Goal: Transaction & Acquisition: Purchase product/service

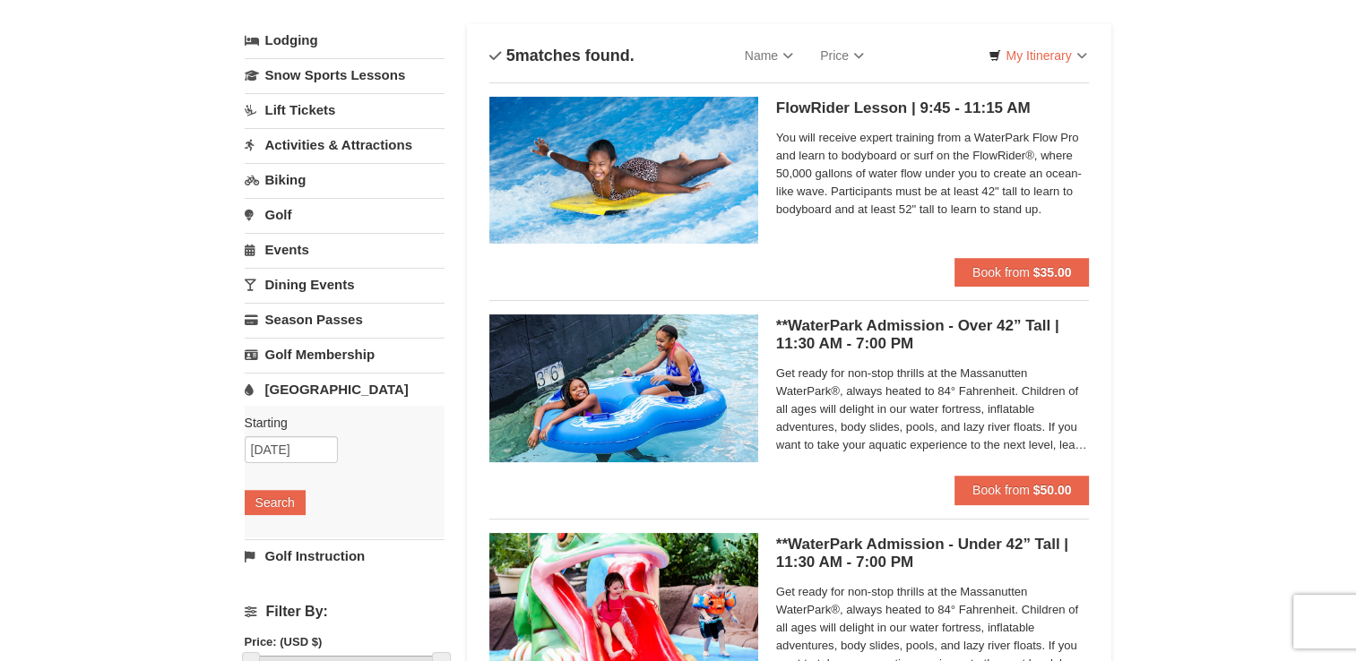
scroll to position [90, 0]
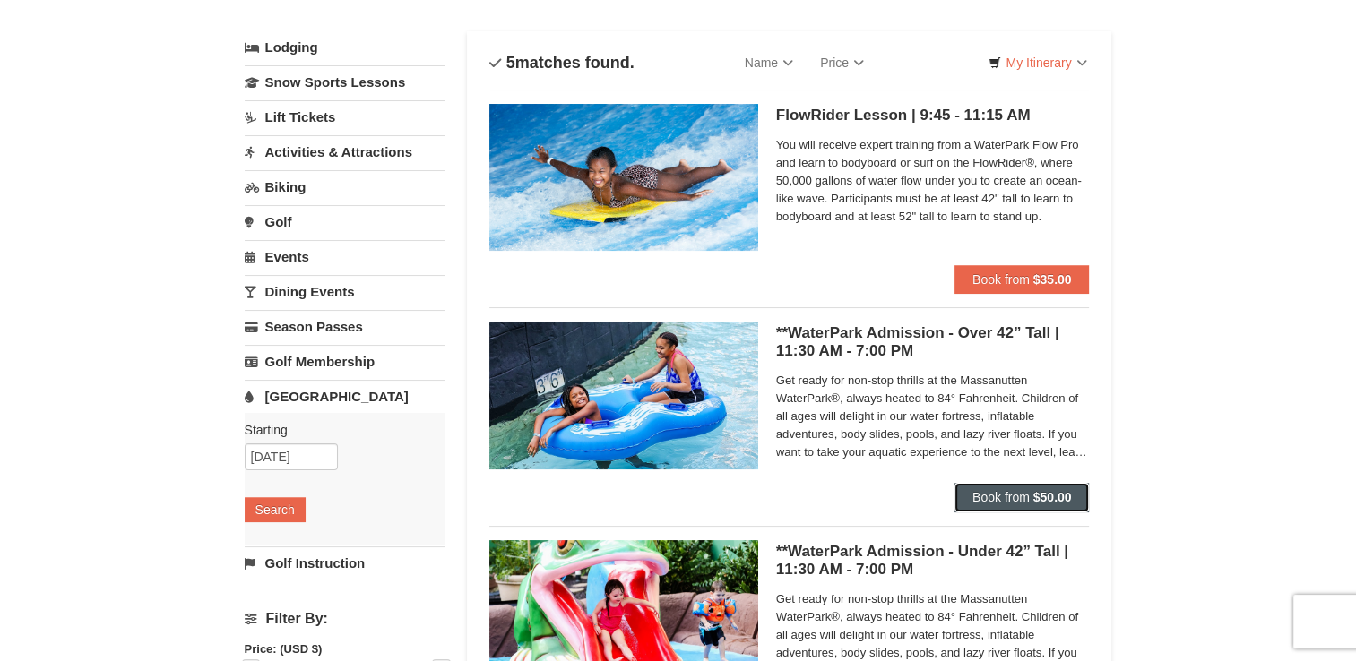
click at [1033, 499] on strong "$50.00" at bounding box center [1052, 497] width 39 height 14
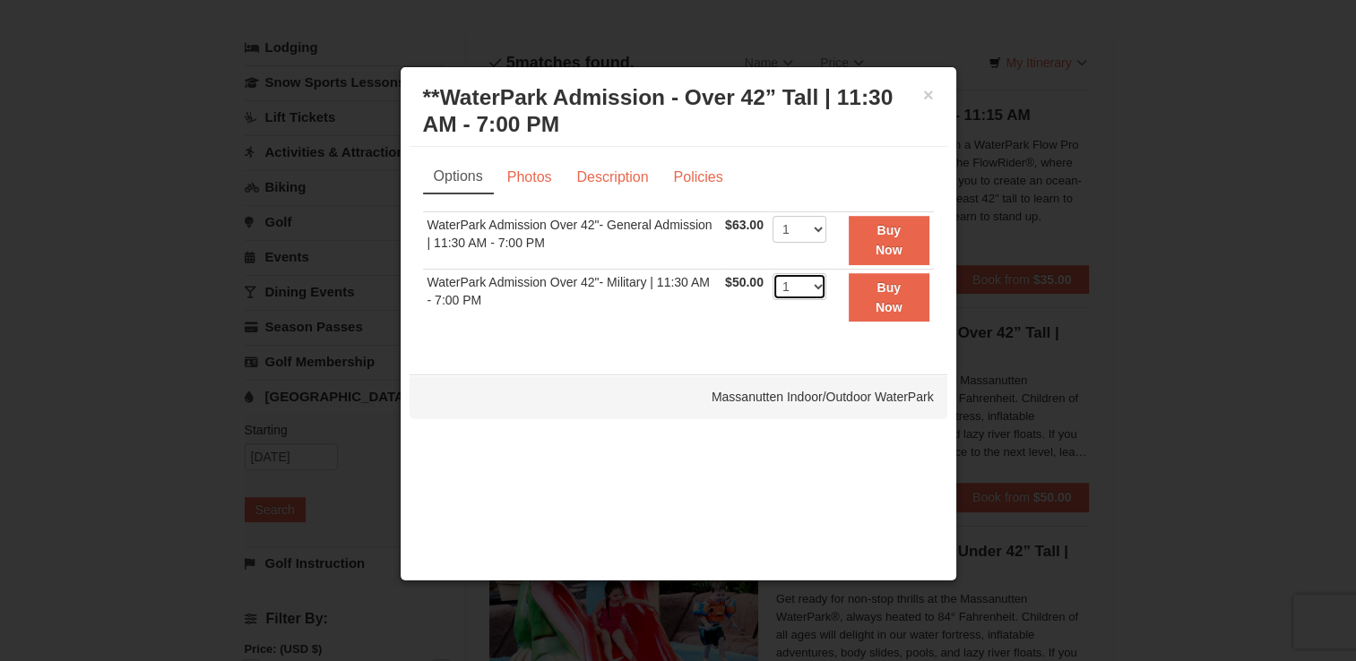
click at [815, 289] on select "1 2 3 4 5 6 7 8 9 10 11 12 13 14 15 16 17 18 19 20 21 22" at bounding box center [799, 286] width 54 height 27
select select "6"
click at [772, 273] on select "1 2 3 4 5 6 7 8 9 10 11 12 13 14 15 16 17 18 19 20 21 22" at bounding box center [799, 286] width 54 height 27
click at [907, 295] on button "Buy Now" at bounding box center [889, 297] width 81 height 49
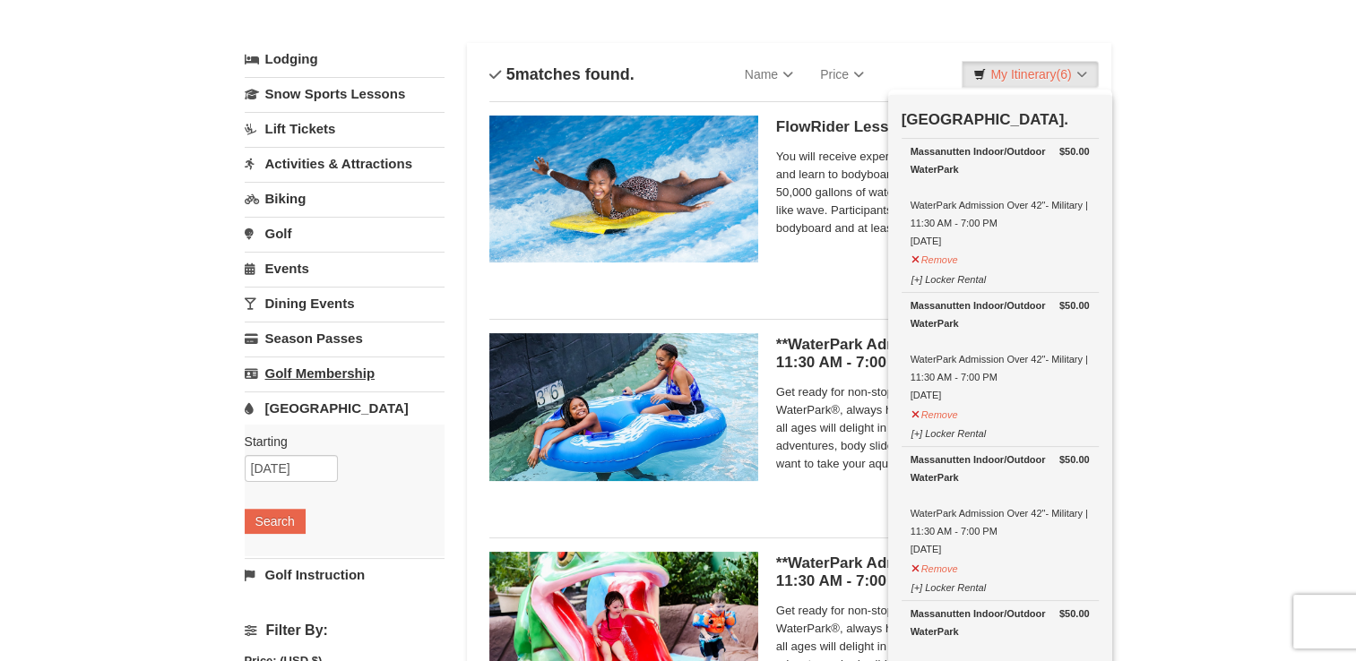
scroll to position [5, 0]
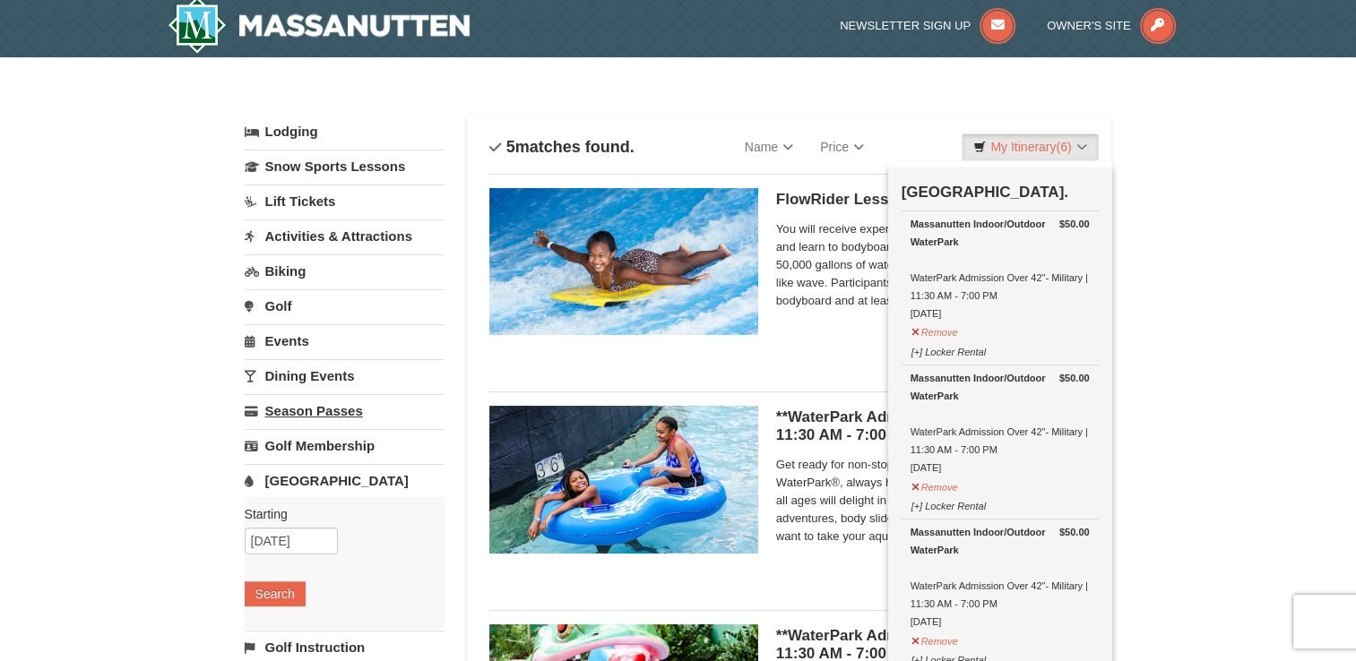
click at [285, 407] on link "Season Passes" at bounding box center [345, 410] width 200 height 33
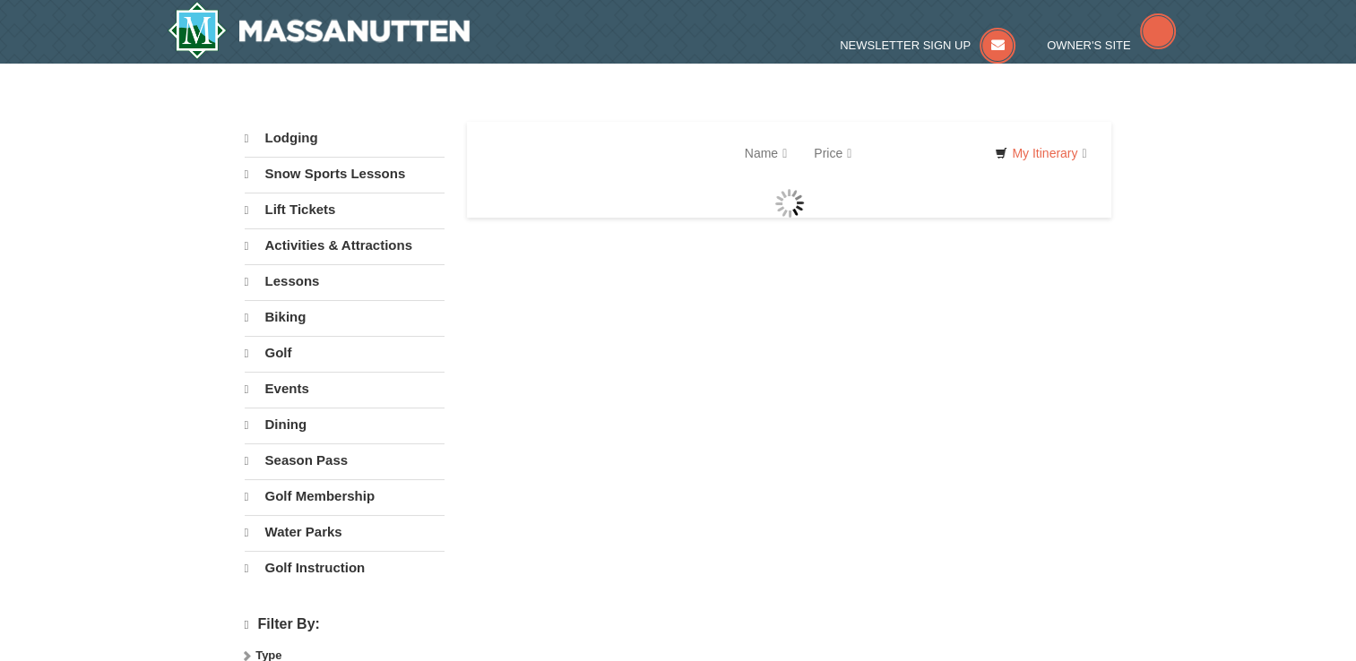
select select "10"
